Goal: Task Accomplishment & Management: Manage account settings

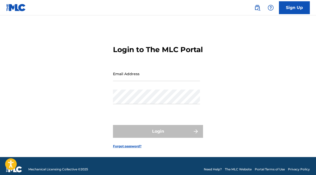
click at [119, 90] on div "Email Address" at bounding box center [156, 78] width 87 height 23
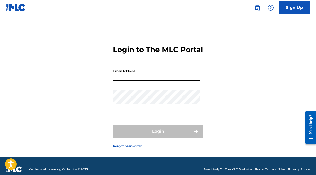
click at [120, 81] on input "Email Address" at bounding box center [156, 74] width 87 height 15
type input "[EMAIL_ADDRESS][DOMAIN_NAME]"
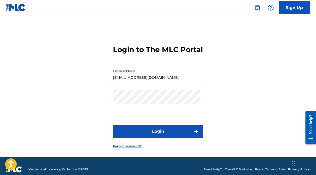
click at [144, 138] on button "Login" at bounding box center [158, 131] width 90 height 13
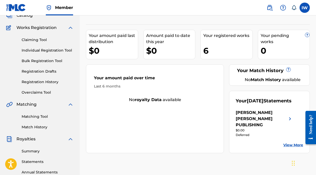
scroll to position [37, 0]
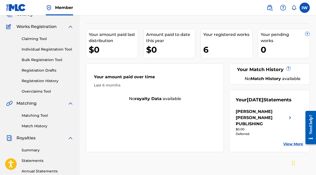
click at [289, 109] on img at bounding box center [290, 118] width 6 height 19
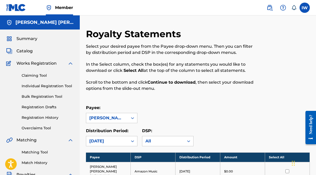
click at [19, 37] on span "Summary" at bounding box center [26, 39] width 21 height 6
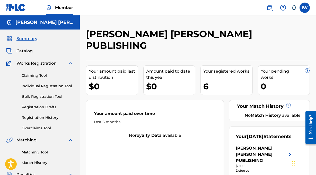
click at [310, 5] on nav "Member IW IW Isabel Wright isabelbitler@gmail.com Notification Preferences Prof…" at bounding box center [158, 7] width 316 height 15
click at [304, 6] on label at bounding box center [304, 8] width 10 height 10
click at [305, 8] on input "IW Isabel Wright isabelbitler@gmail.com Notification Preferences Profile Log out" at bounding box center [305, 8] width 0 height 0
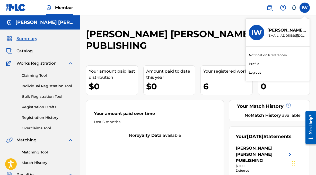
click at [250, 74] on p "Log out" at bounding box center [255, 72] width 12 height 5
click at [305, 8] on input "IW Isabel Wright isabelbitler@gmail.com Notification Preferences Profile Log out" at bounding box center [305, 8] width 0 height 0
